Goal: Check status

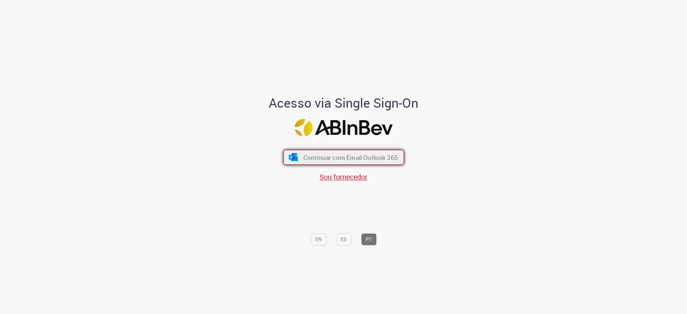
click at [326, 154] on span "Continuar com Email Outlook 365" at bounding box center [350, 157] width 94 height 8
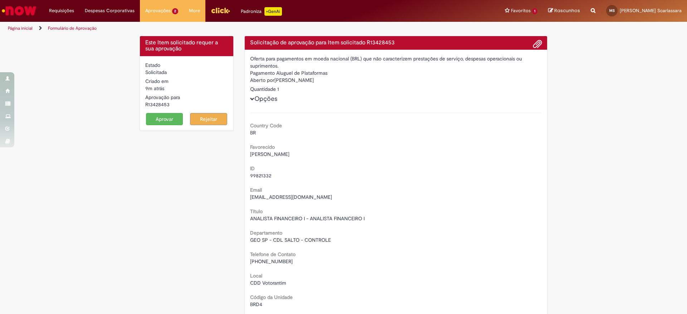
click at [344, 45] on h4 "Solicitação de aprovação para Item solicitado R13428453" at bounding box center [396, 43] width 292 height 6
click at [283, 65] on div "Oferta para pagamentos em moeda nacional (BRL) que não caracterizem prestações …" at bounding box center [396, 62] width 292 height 14
drag, startPoint x: 294, startPoint y: 61, endPoint x: 352, endPoint y: 70, distance: 58.3
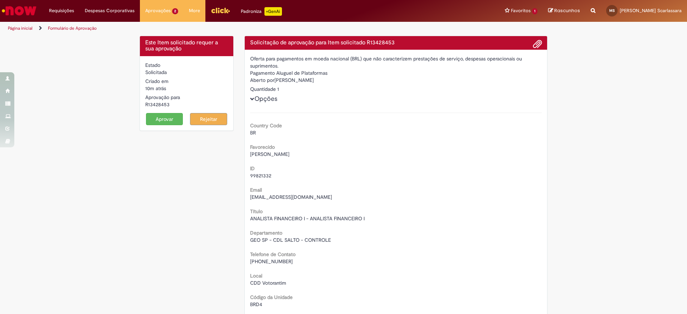
click at [359, 86] on div "Quantidade 1" at bounding box center [396, 89] width 292 height 7
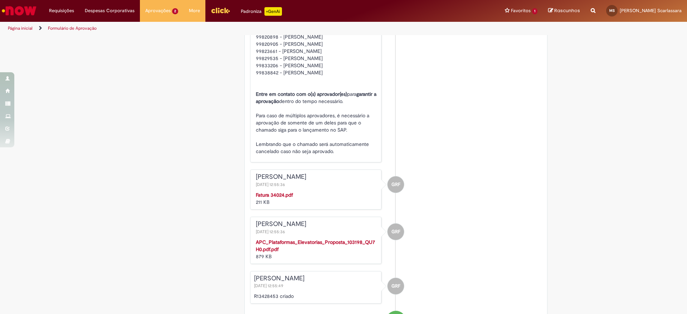
scroll to position [1097, 0]
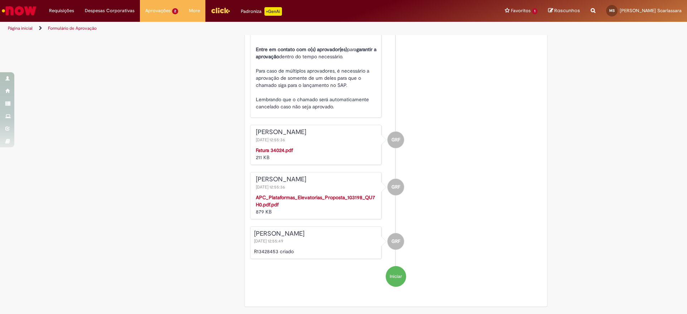
click at [299, 196] on strong "APC_Plataformas_Elevatorias_Proposta_103198_QU7H0.pdf.pdf" at bounding box center [315, 201] width 119 height 14
click at [278, 149] on strong "Fatura 34024.pdf" at bounding box center [274, 150] width 37 height 6
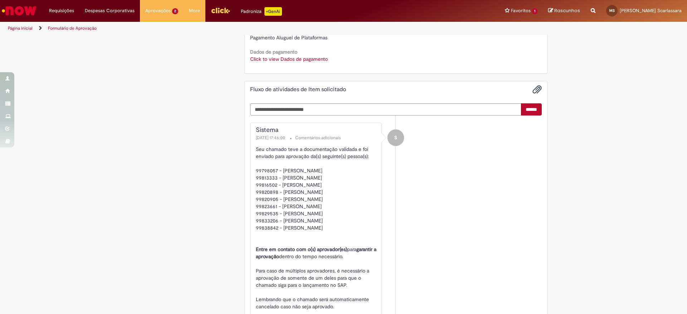
scroll to position [912, 0]
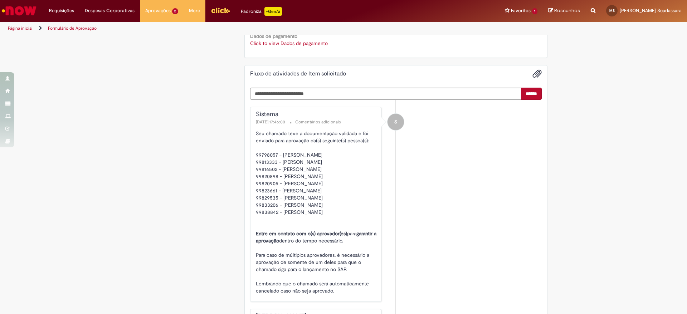
click at [326, 178] on p "Seu chamado teve a documentação validada e foi enviado para aprovação da(s) seg…" at bounding box center [317, 212] width 122 height 165
click at [327, 214] on p "Seu chamado teve a documentação validada e foi enviado para aprovação da(s) seg…" at bounding box center [317, 212] width 122 height 165
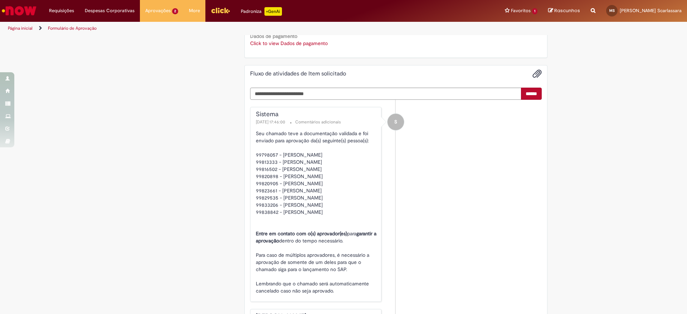
click at [327, 214] on p "Seu chamado teve a documentação validada e foi enviado para aprovação da(s) seg…" at bounding box center [317, 212] width 122 height 165
